Goal: Find specific page/section: Find specific page/section

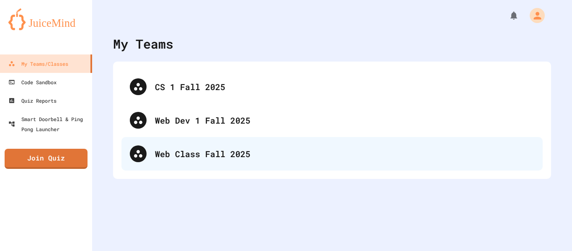
click at [200, 147] on div "Web Class Fall 2025" at bounding box center [344, 153] width 379 height 13
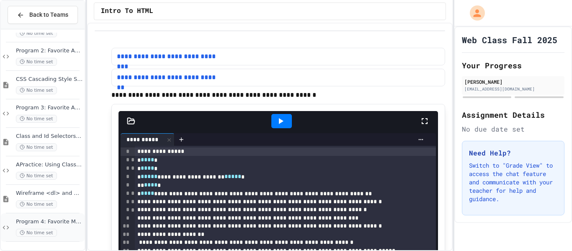
click at [57, 219] on span "Program 4: Favorite Movie/Book" at bounding box center [49, 221] width 67 height 7
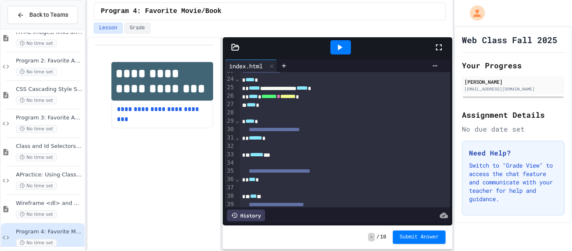
scroll to position [190, 0]
